Goal: Task Accomplishment & Management: Use online tool/utility

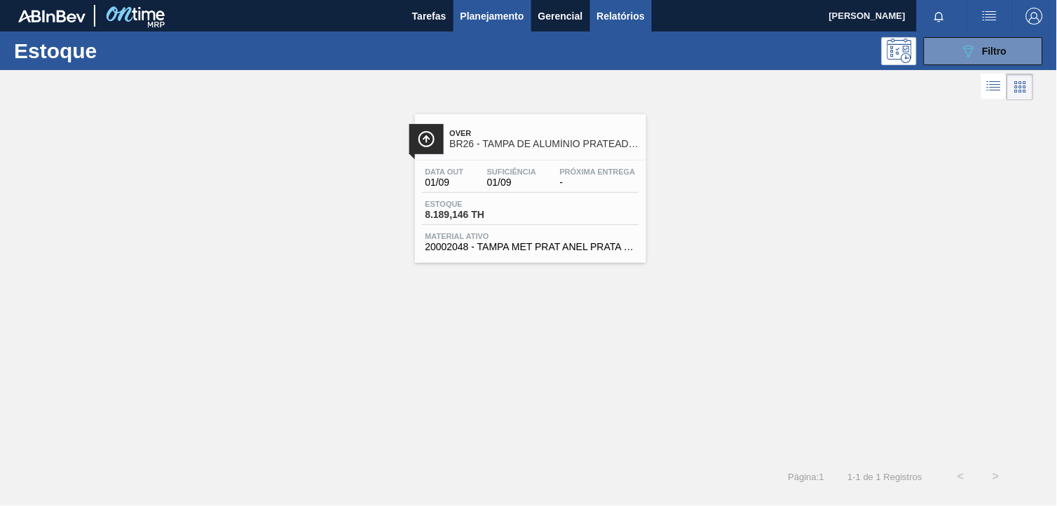
click at [621, 18] on span "Relatórios" at bounding box center [621, 16] width 48 height 17
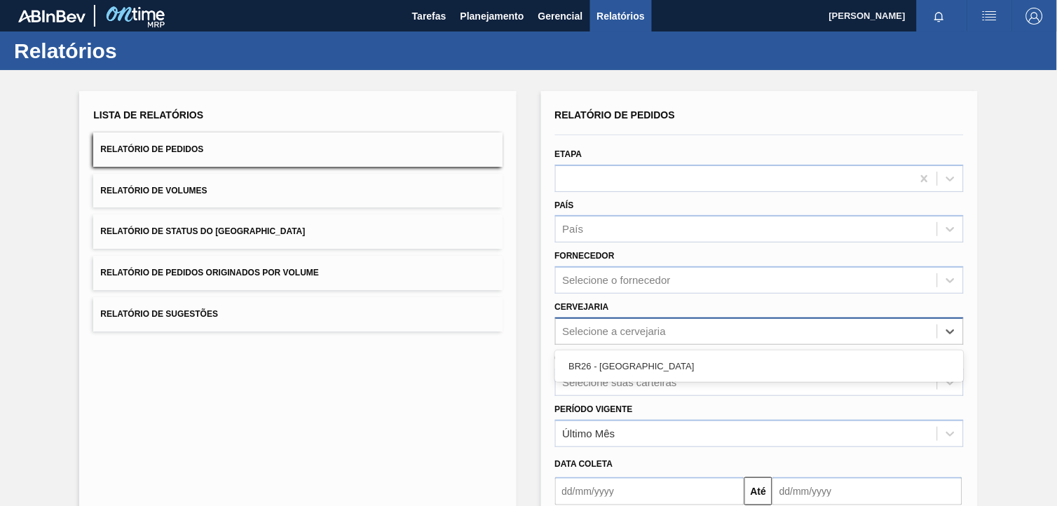
click at [618, 331] on div "Selecione a cervejaria" at bounding box center [615, 331] width 104 height 12
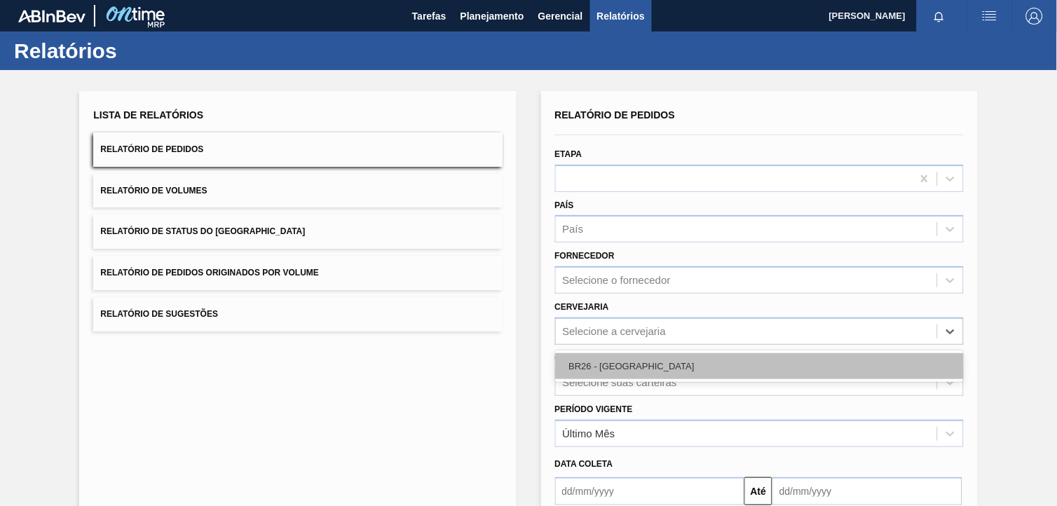
click at [635, 369] on div "BR26 - [GEOGRAPHIC_DATA]" at bounding box center [759, 366] width 408 height 26
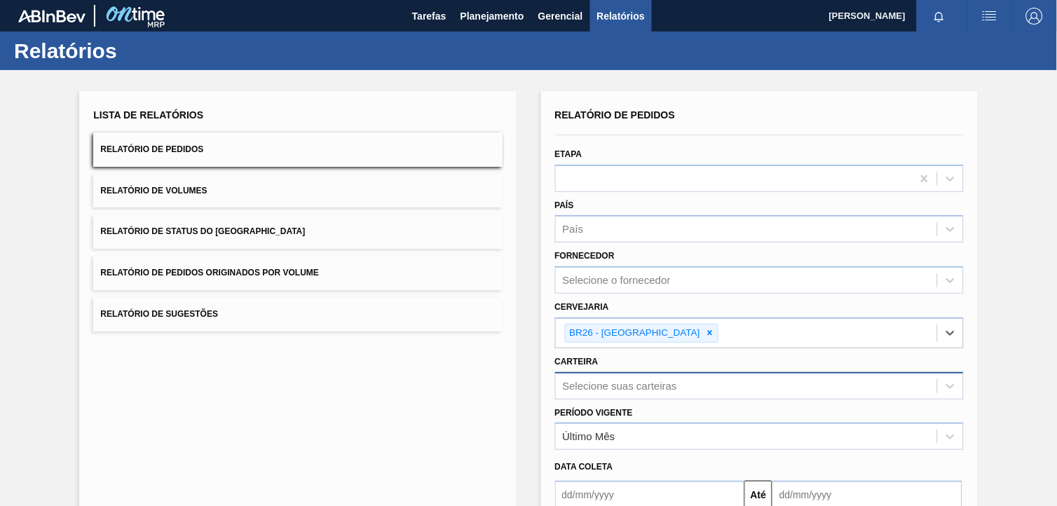
click at [640, 376] on div "Selecione suas carteiras" at bounding box center [759, 385] width 408 height 27
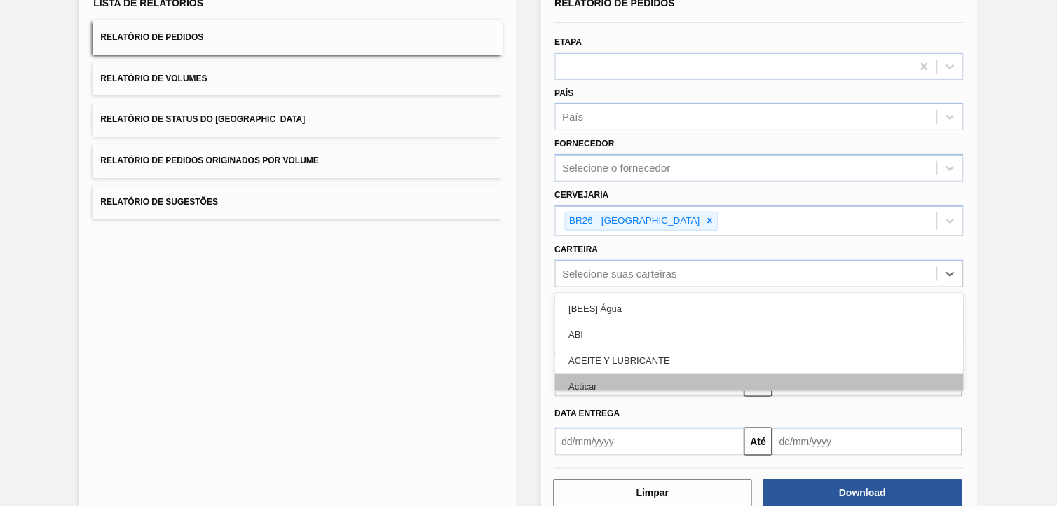
scroll to position [112, 0]
type input "garra"
click at [621, 378] on div "Garrafa de Vidro" at bounding box center [759, 386] width 408 height 26
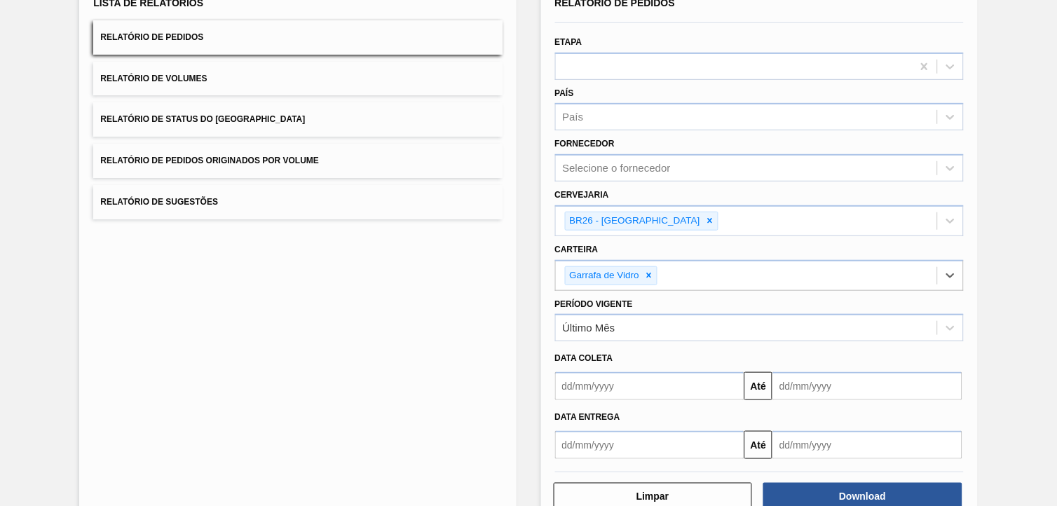
click at [607, 393] on input "text" at bounding box center [650, 386] width 190 height 28
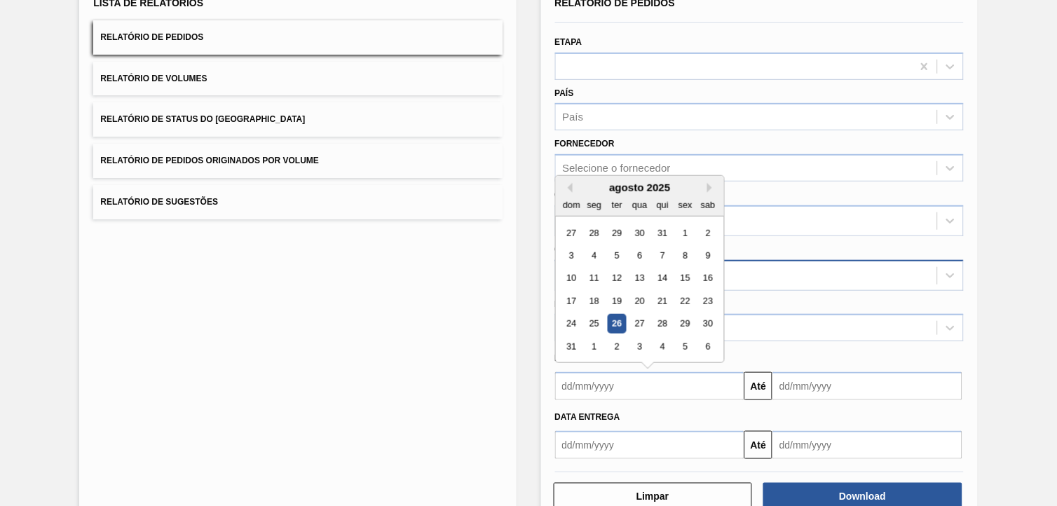
drag, startPoint x: 685, startPoint y: 248, endPoint x: 691, endPoint y: 257, distance: 10.7
click at [685, 248] on div "8" at bounding box center [684, 255] width 19 height 19
type input "[DATE]"
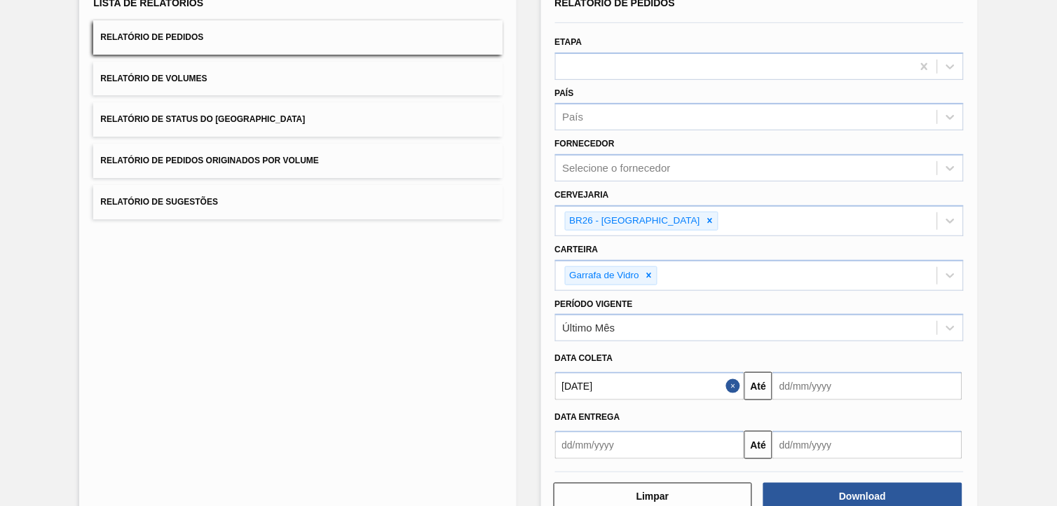
click at [811, 373] on input "text" at bounding box center [867, 386] width 190 height 28
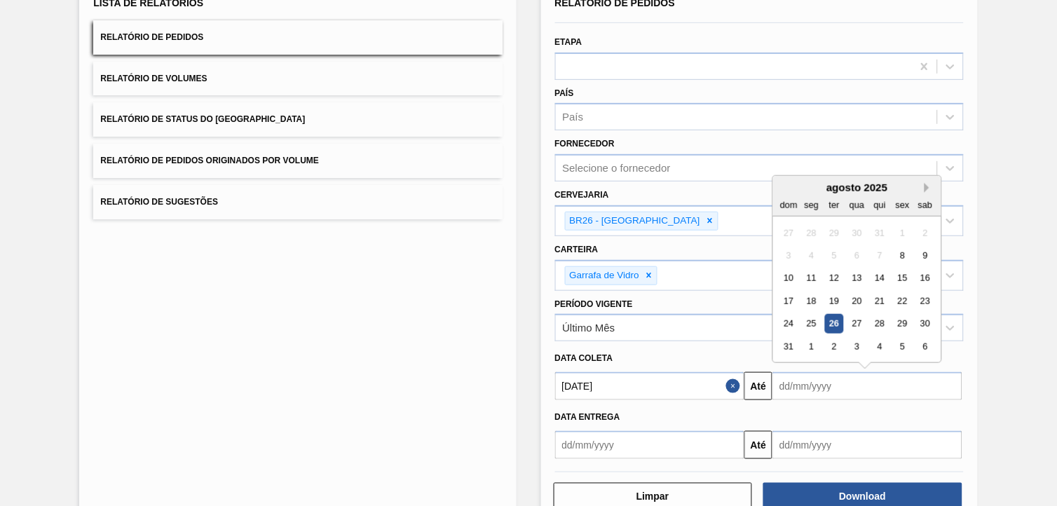
click at [930, 183] on button "Next Month" at bounding box center [929, 188] width 10 height 10
click at [921, 252] on div "13" at bounding box center [925, 255] width 19 height 19
type input "[DATE]"
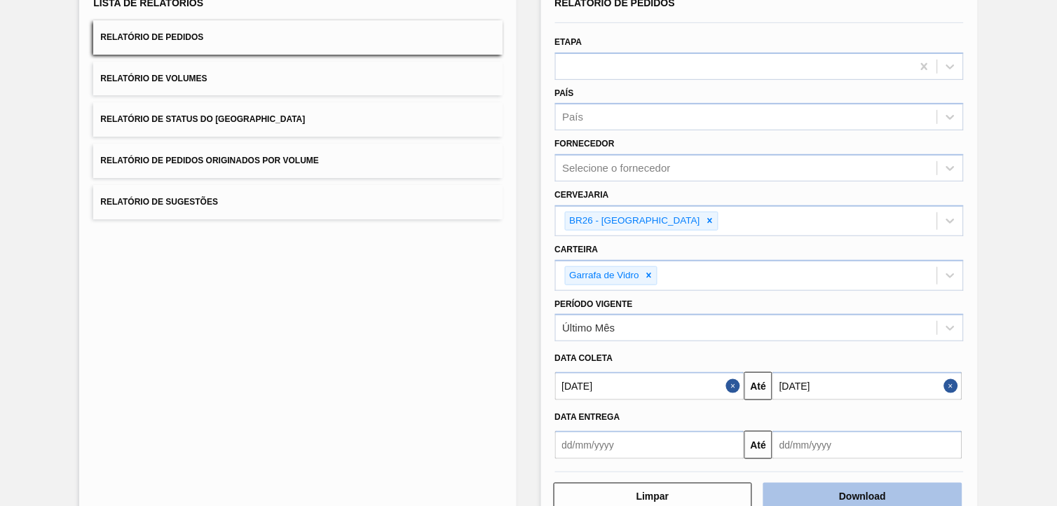
click at [813, 485] on button "Download" at bounding box center [862, 497] width 199 height 28
